Goal: Information Seeking & Learning: Learn about a topic

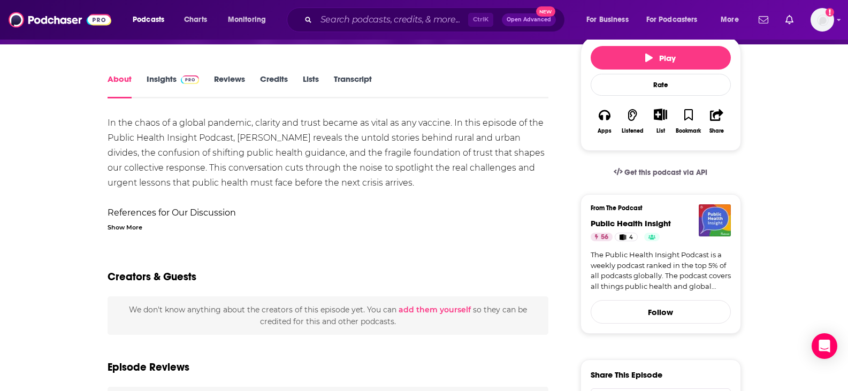
scroll to position [107, 0]
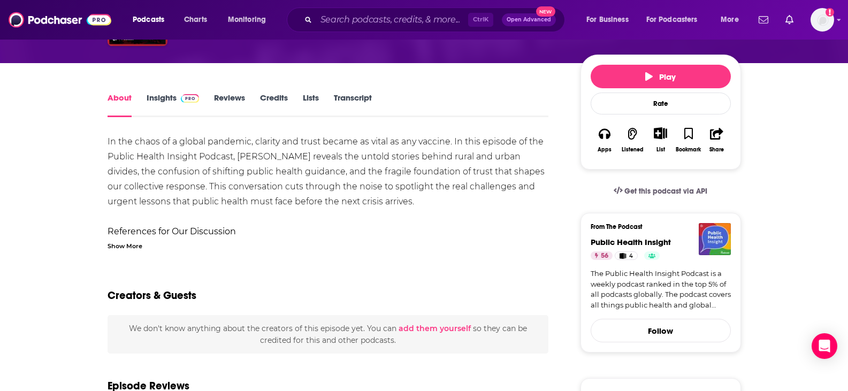
drag, startPoint x: 360, startPoint y: 97, endPoint x: 368, endPoint y: 115, distance: 19.9
click at [360, 97] on link "Transcript" at bounding box center [353, 105] width 38 height 25
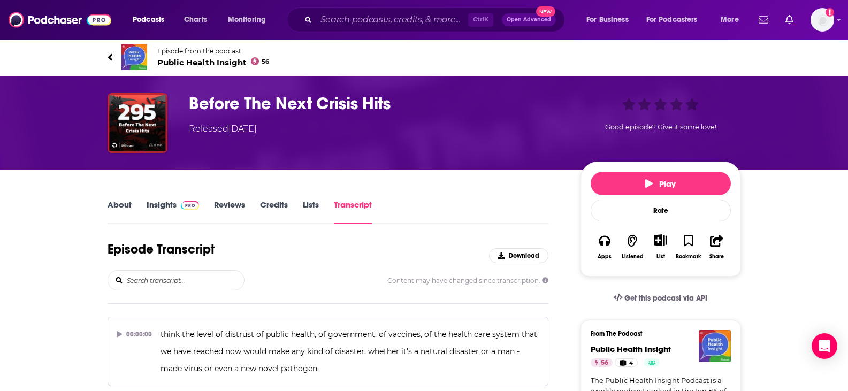
click at [117, 204] on link "About" at bounding box center [119, 211] width 24 height 25
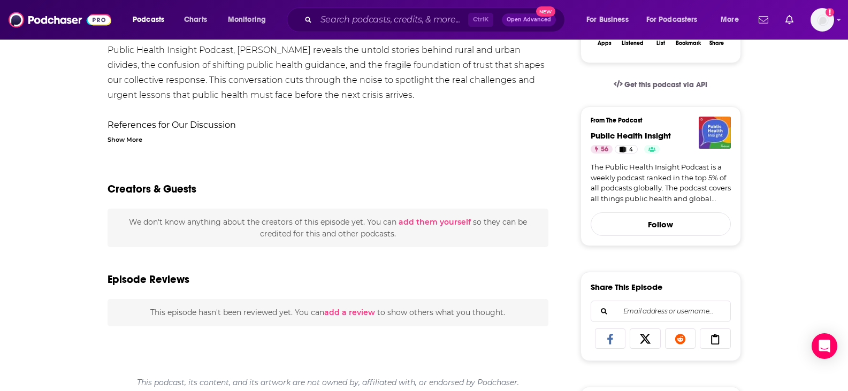
scroll to position [107, 0]
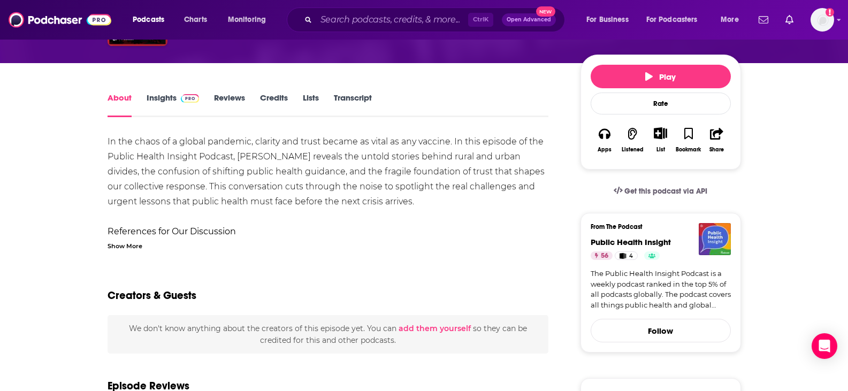
click at [124, 246] on div "Show More" at bounding box center [124, 245] width 35 height 10
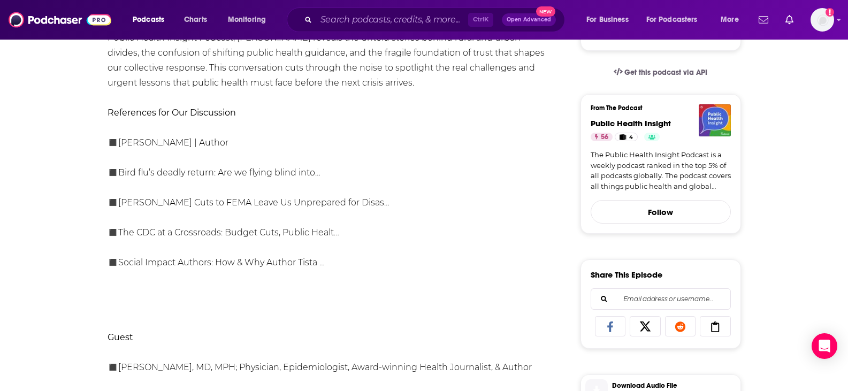
scroll to position [267, 0]
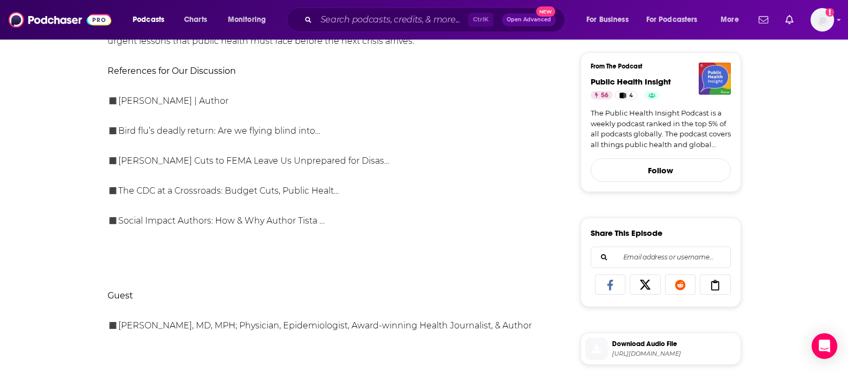
click at [248, 128] on link "Bird flu’s deadly return: Are we flying blind into…" at bounding box center [219, 131] width 202 height 10
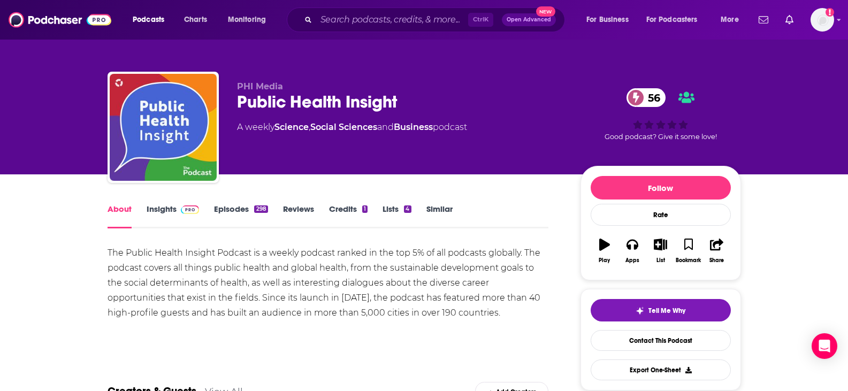
click at [160, 206] on link "Insights" at bounding box center [173, 216] width 53 height 25
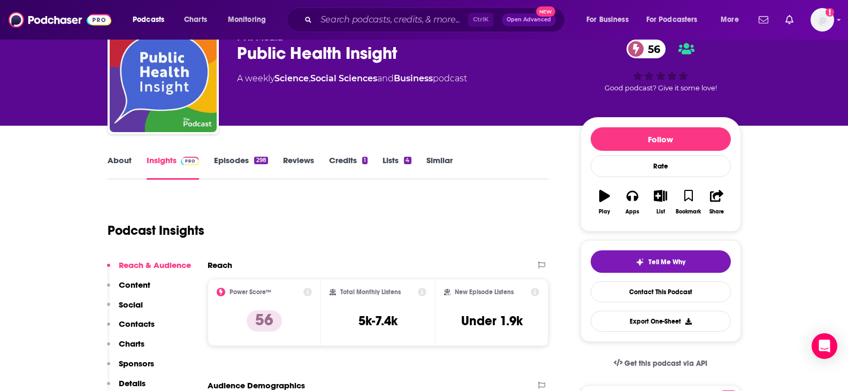
scroll to position [160, 0]
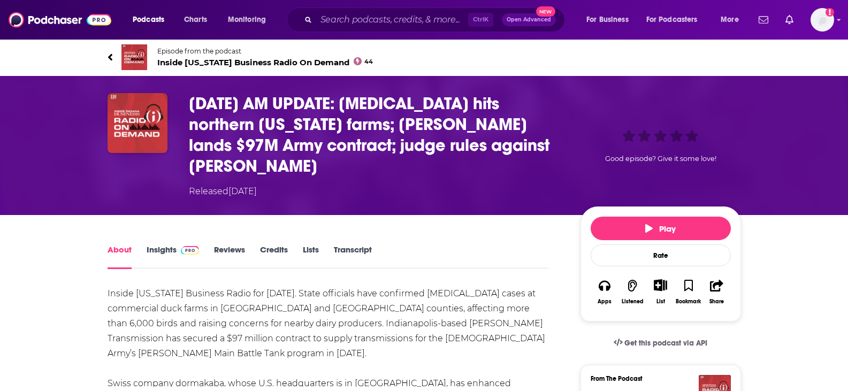
click at [347, 244] on link "Transcript" at bounding box center [353, 256] width 38 height 25
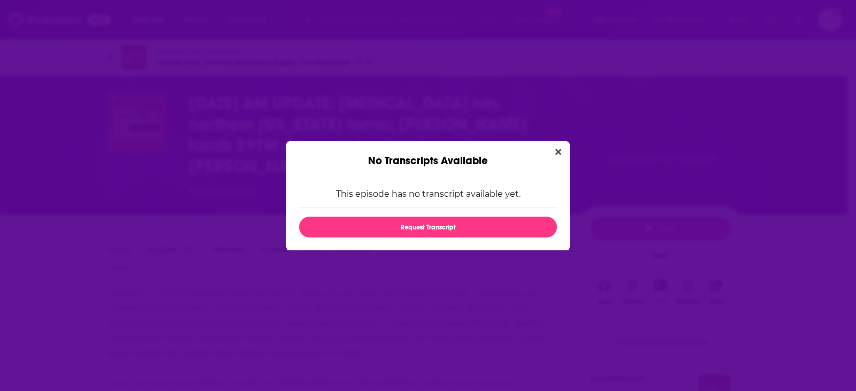
click at [557, 151] on icon "Close" at bounding box center [558, 152] width 6 height 6
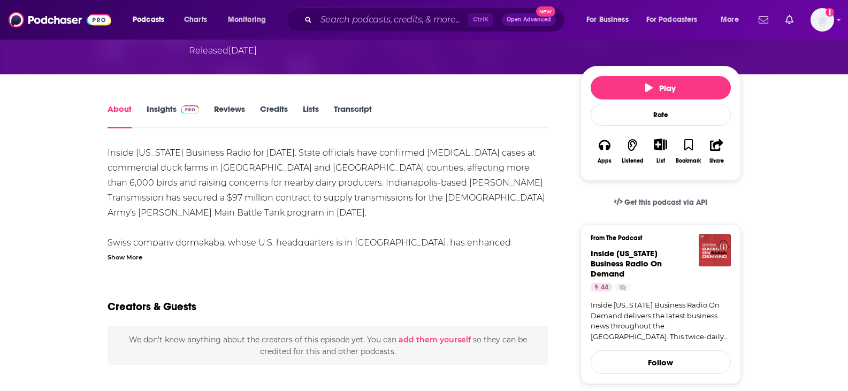
scroll to position [160, 0]
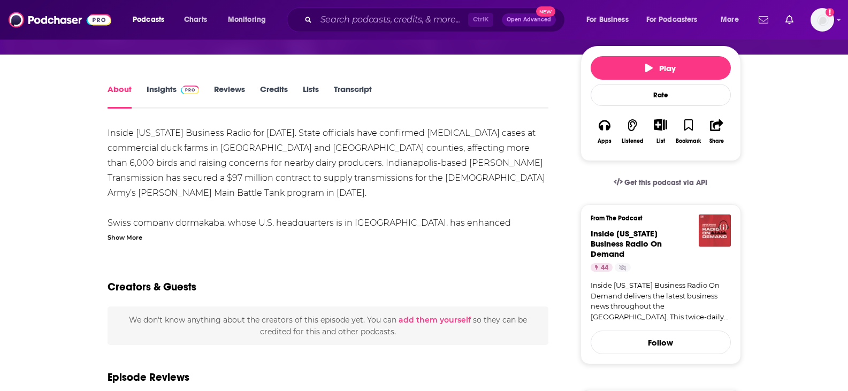
click at [134, 232] on div "Show More" at bounding box center [124, 237] width 35 height 10
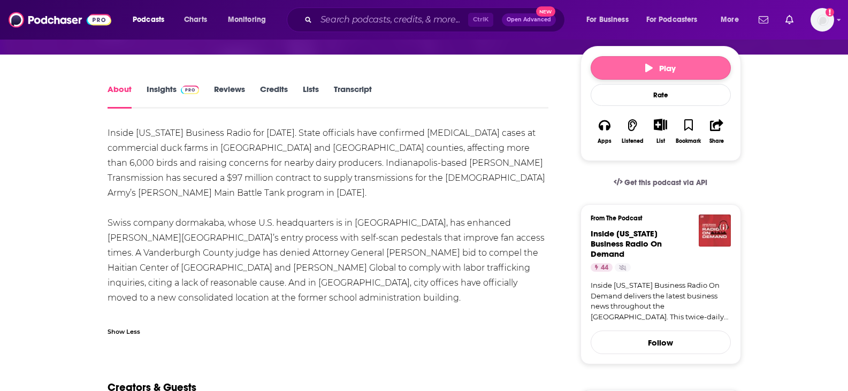
click at [664, 56] on button "Play" at bounding box center [660, 68] width 140 height 24
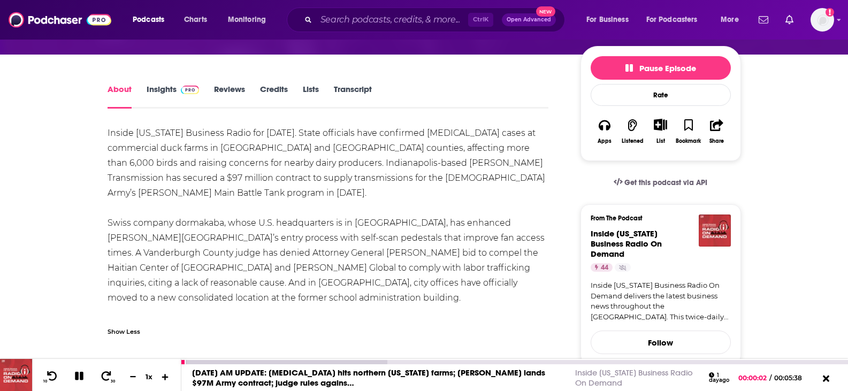
click at [168, 375] on icon at bounding box center [165, 376] width 9 height 7
click at [113, 378] on button "30" at bounding box center [107, 376] width 22 height 15
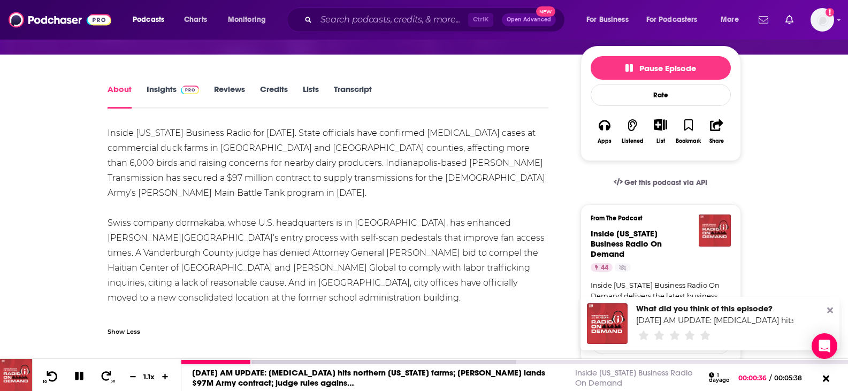
click at [53, 374] on icon at bounding box center [51, 376] width 13 height 11
